Goal: Task Accomplishment & Management: Use online tool/utility

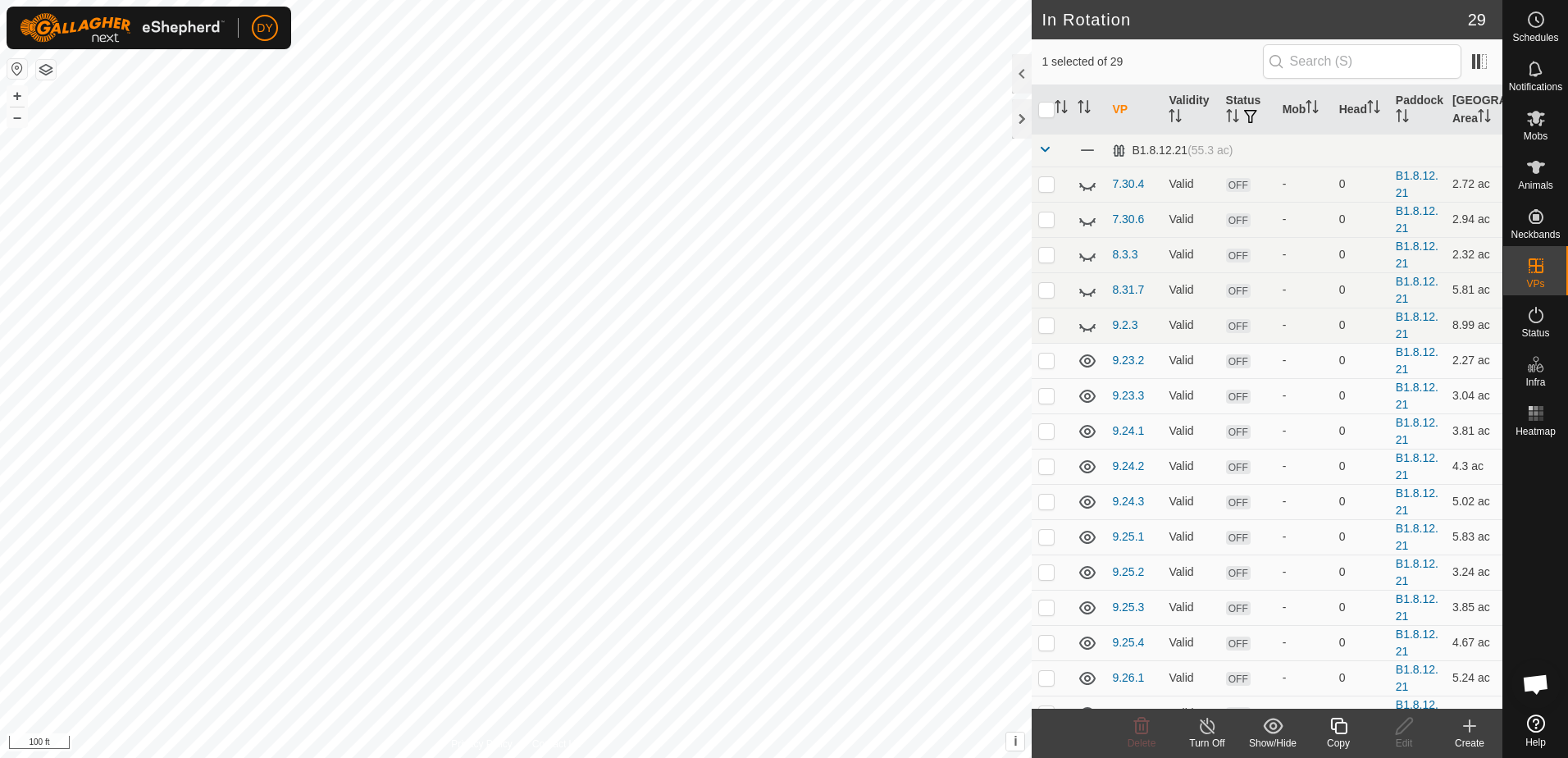
click at [1337, 730] on icon at bounding box center [1339, 726] width 21 height 20
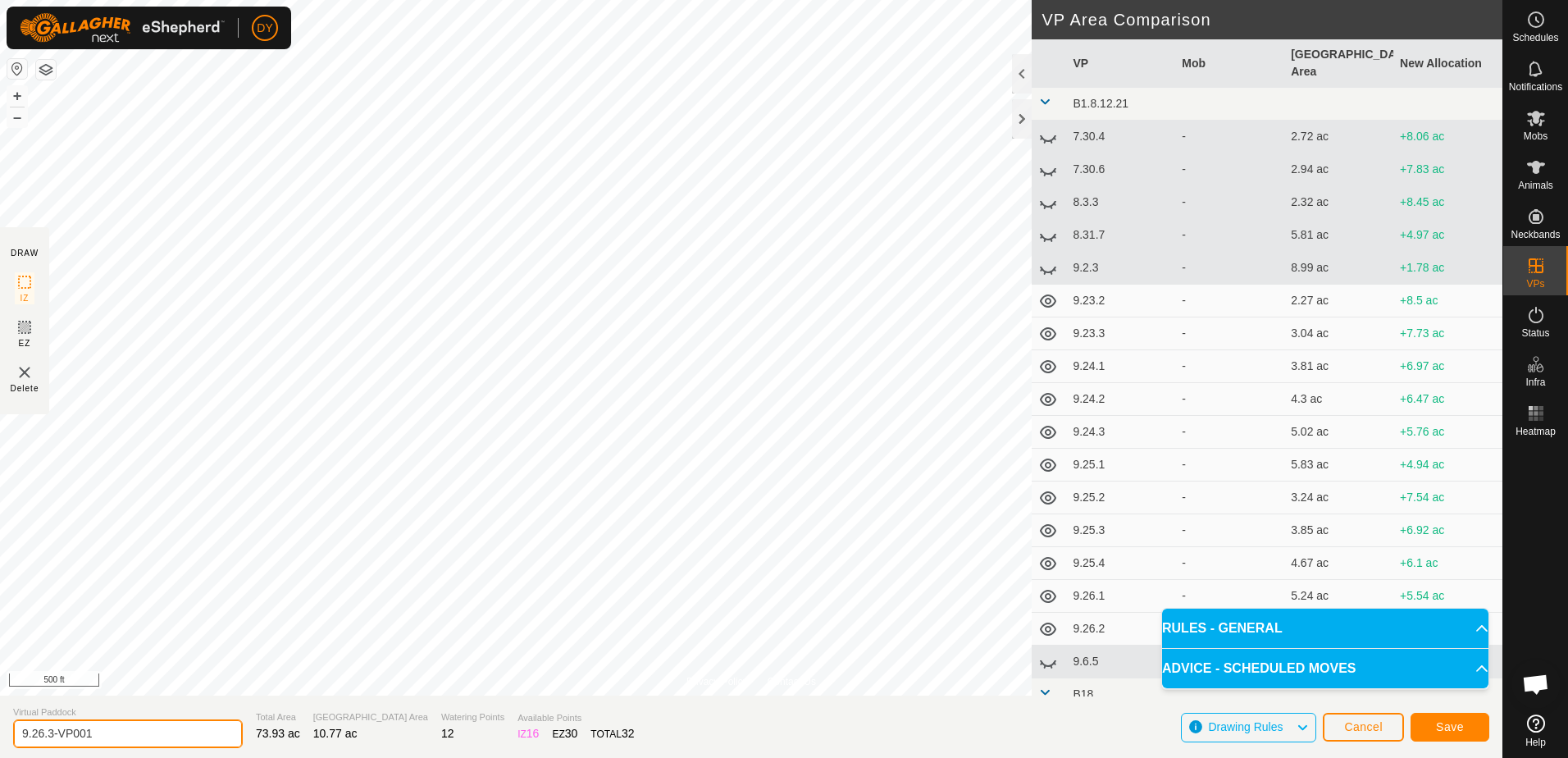
drag, startPoint x: 142, startPoint y: 737, endPoint x: 45, endPoint y: 727, distance: 97.5
click at [40, 728] on input "9.26.3-VP001" at bounding box center [128, 733] width 230 height 28
type input "9.27.1"
click at [1448, 725] on span "Save" at bounding box center [1449, 727] width 28 height 13
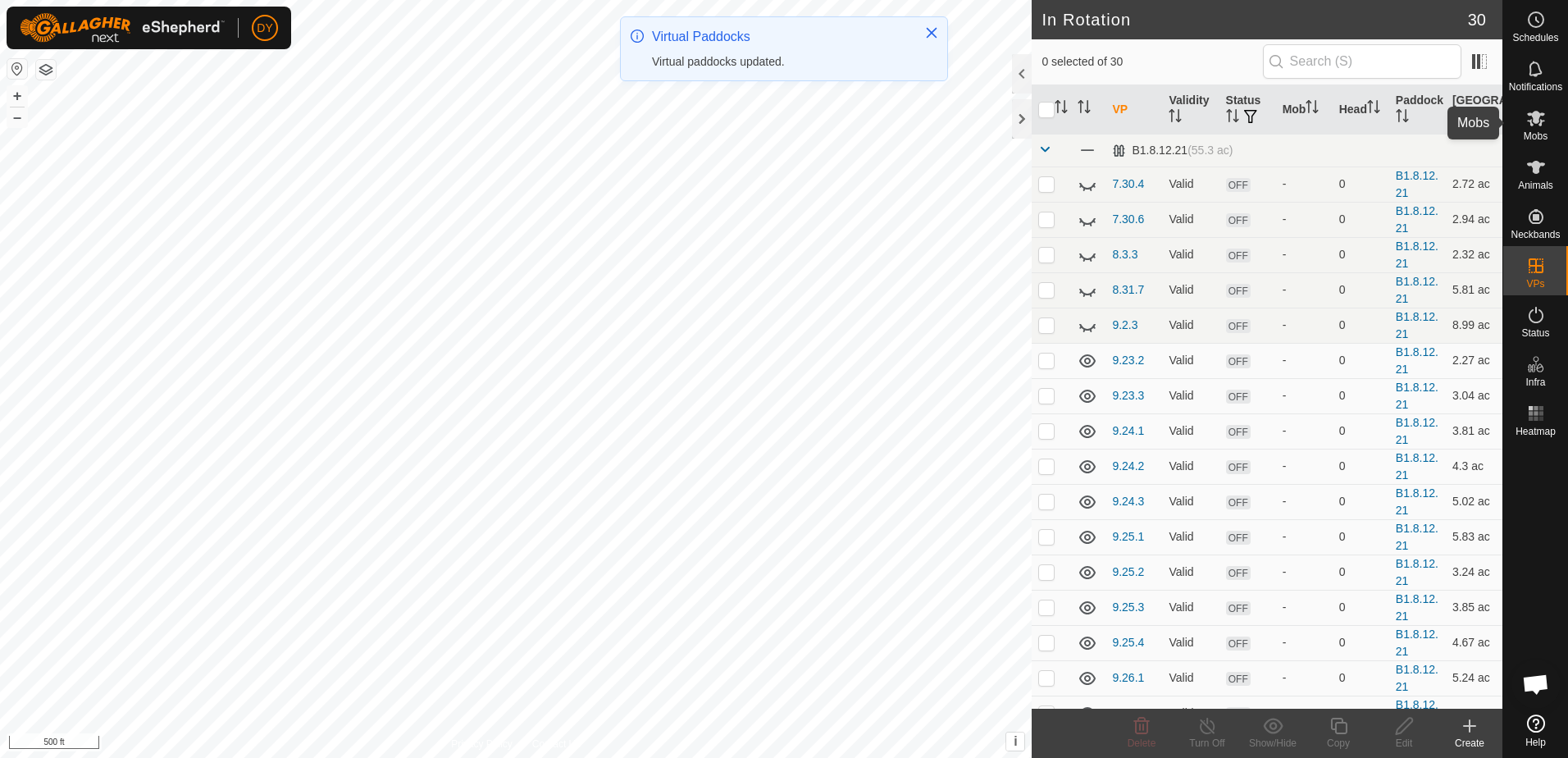
click at [1537, 122] on icon at bounding box center [1536, 119] width 18 height 15
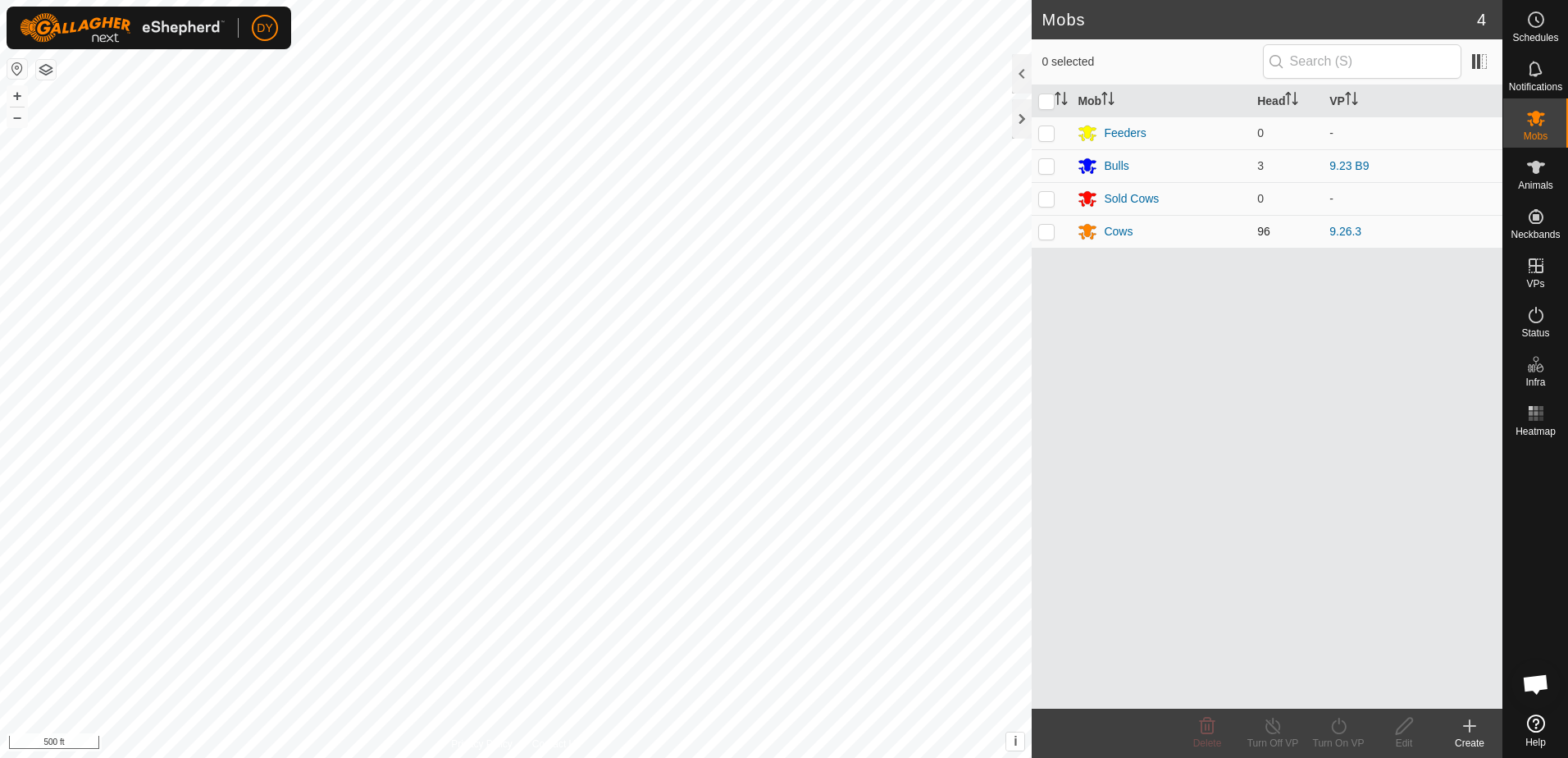
click at [1041, 233] on p-checkbox at bounding box center [1046, 231] width 16 height 13
checkbox input "true"
click at [1341, 727] on icon at bounding box center [1339, 726] width 21 height 20
click at [1331, 692] on link "Now" at bounding box center [1388, 690] width 162 height 33
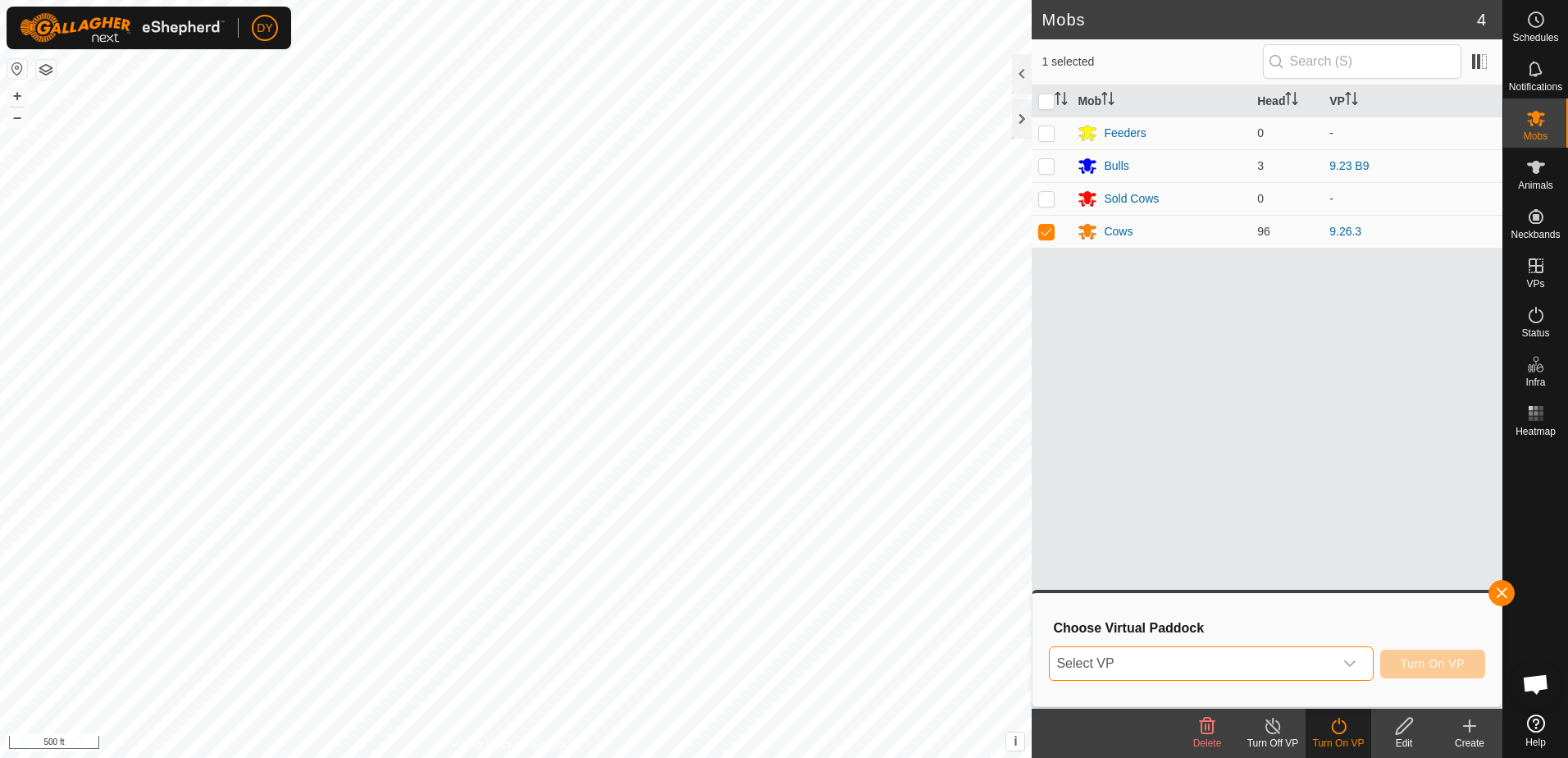
click at [1210, 661] on span "Select VP" at bounding box center [1191, 663] width 283 height 33
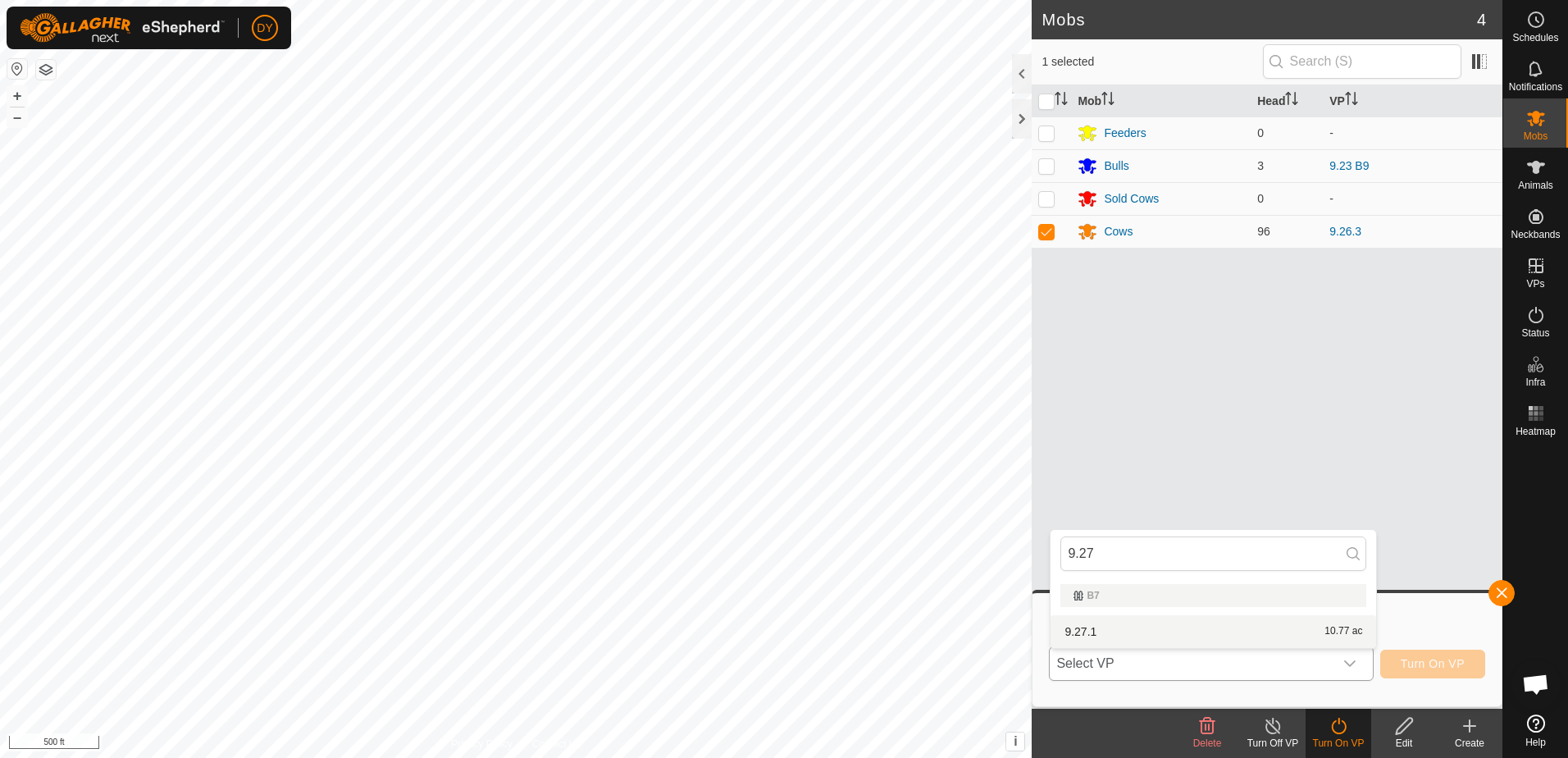
type input "9.27"
click at [1125, 630] on li "9.27.1 10.77 ac" at bounding box center [1213, 632] width 325 height 33
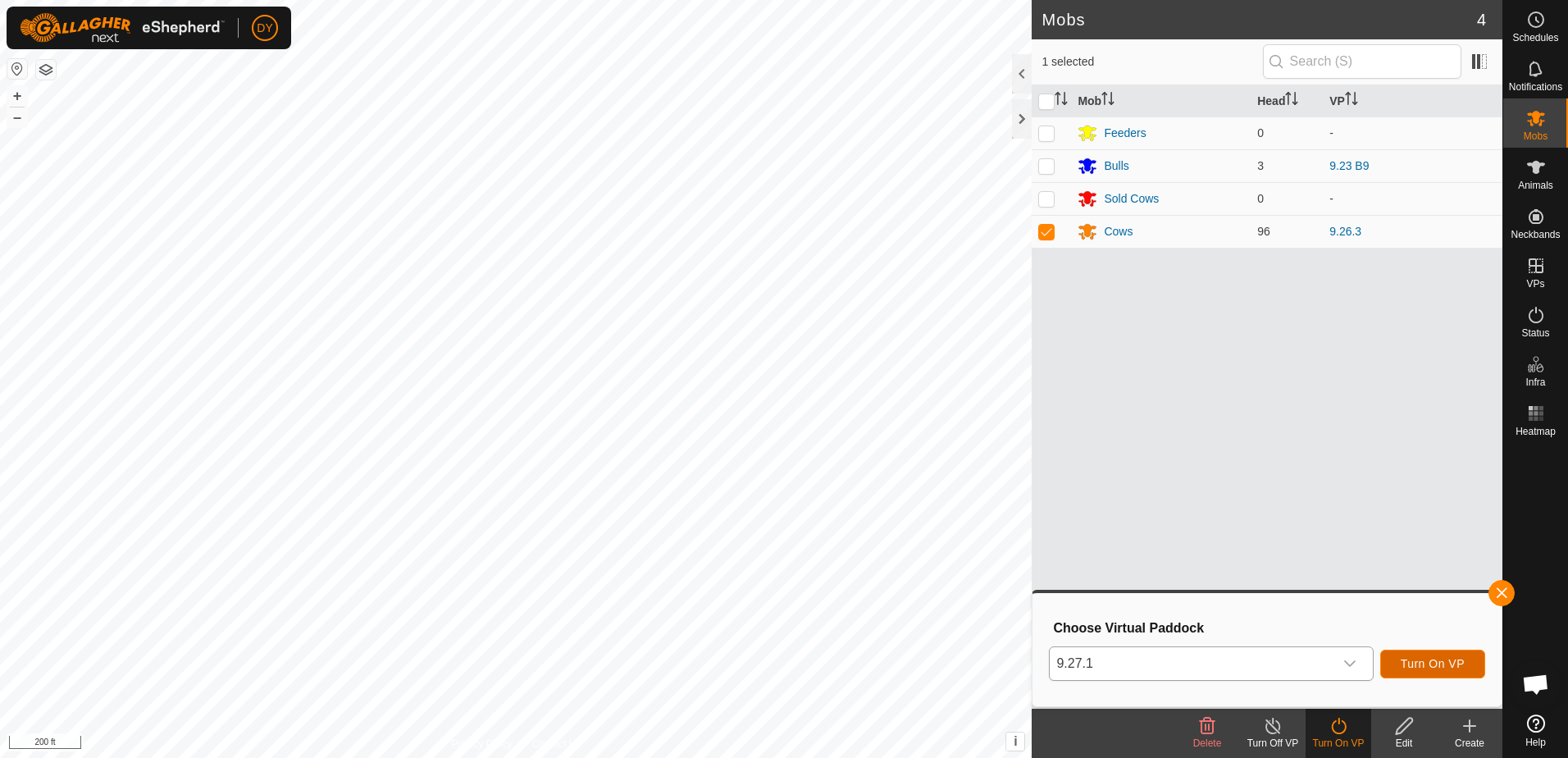
click at [1459, 669] on span "Turn On VP" at bounding box center [1432, 664] width 64 height 13
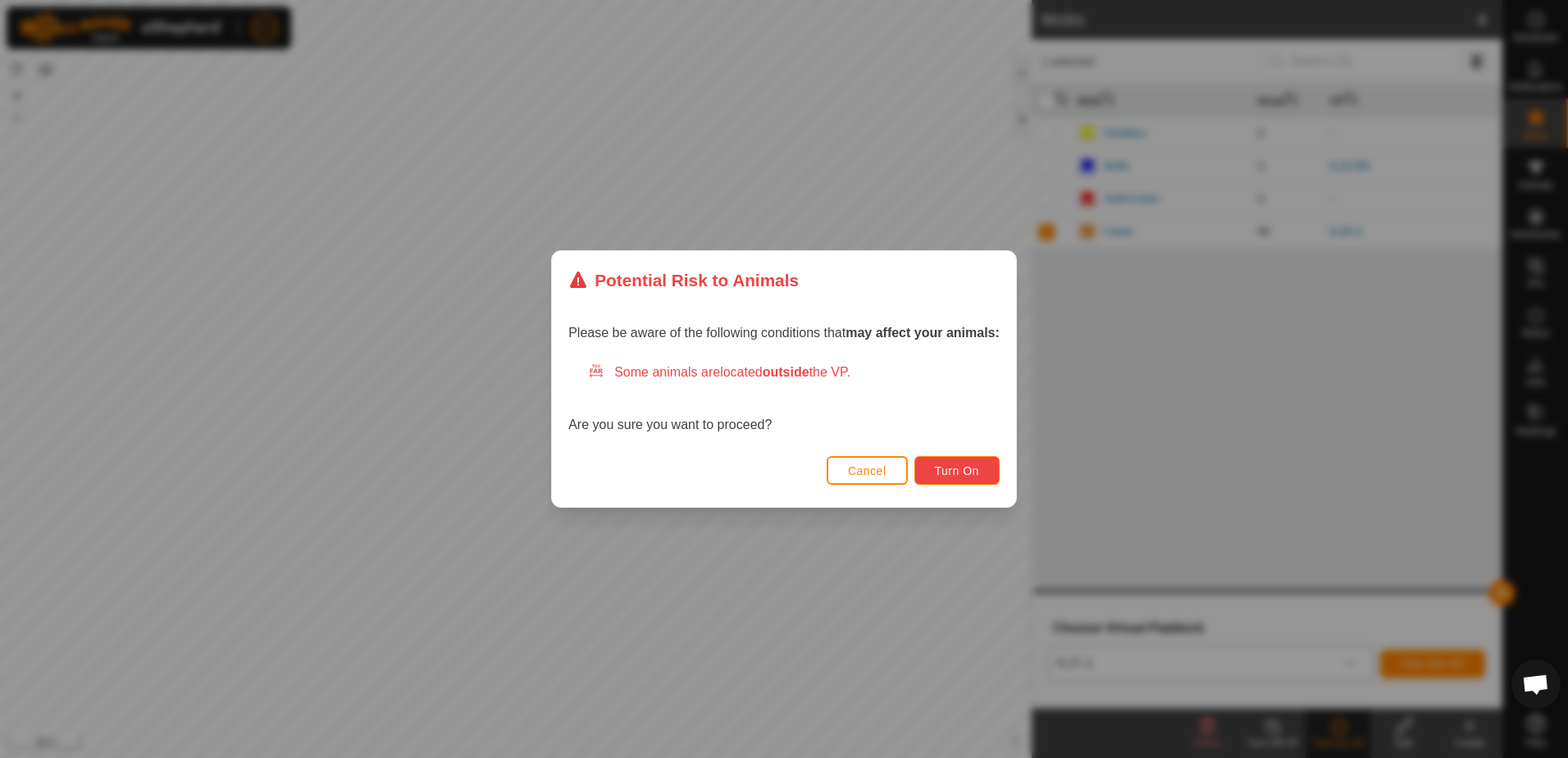
click at [955, 470] on span "Turn On" at bounding box center [957, 471] width 45 height 13
